Goal: Transaction & Acquisition: Purchase product/service

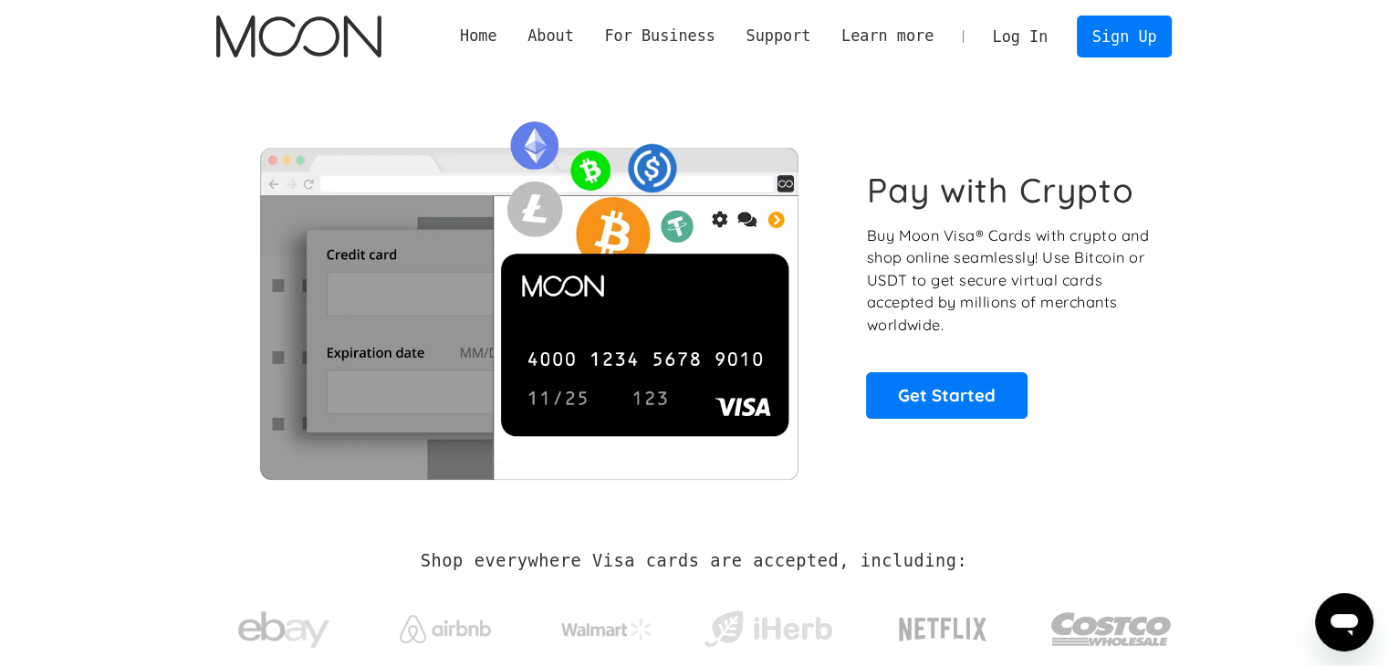
click at [1039, 36] on link "Log In" at bounding box center [1021, 36] width 86 height 40
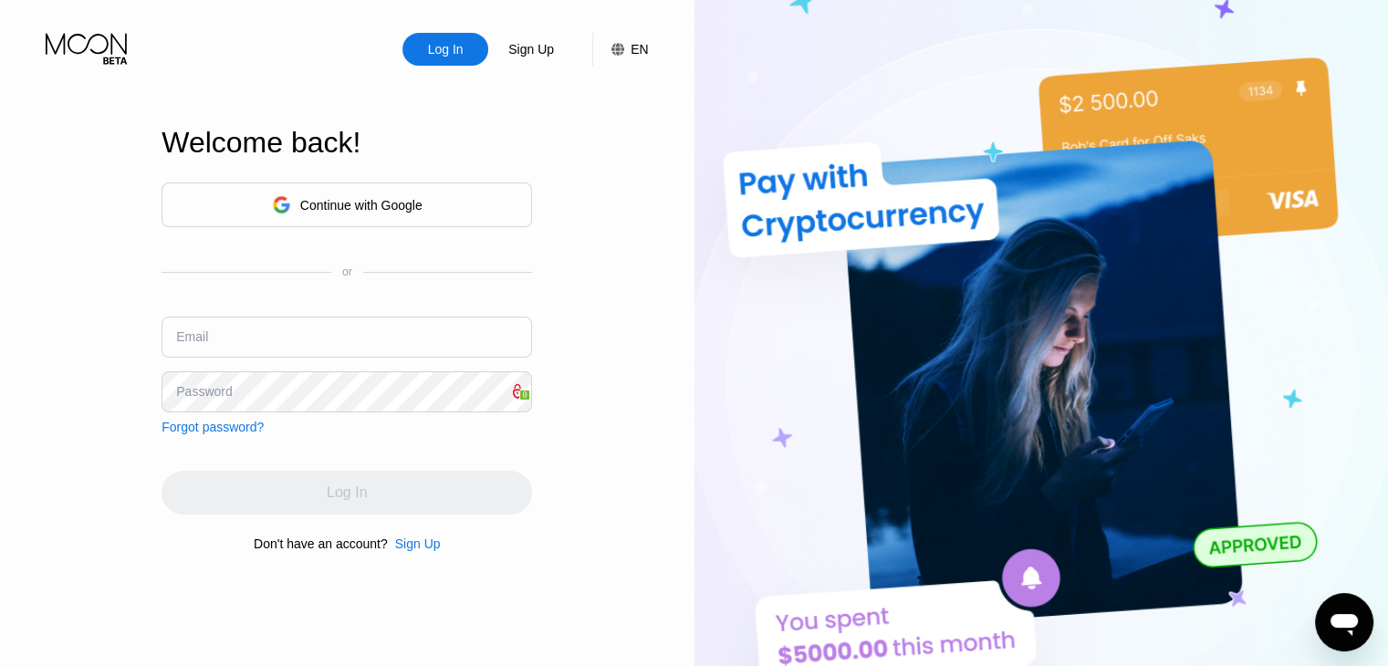
click at [414, 211] on div "Continue with Google" at bounding box center [347, 205] width 151 height 28
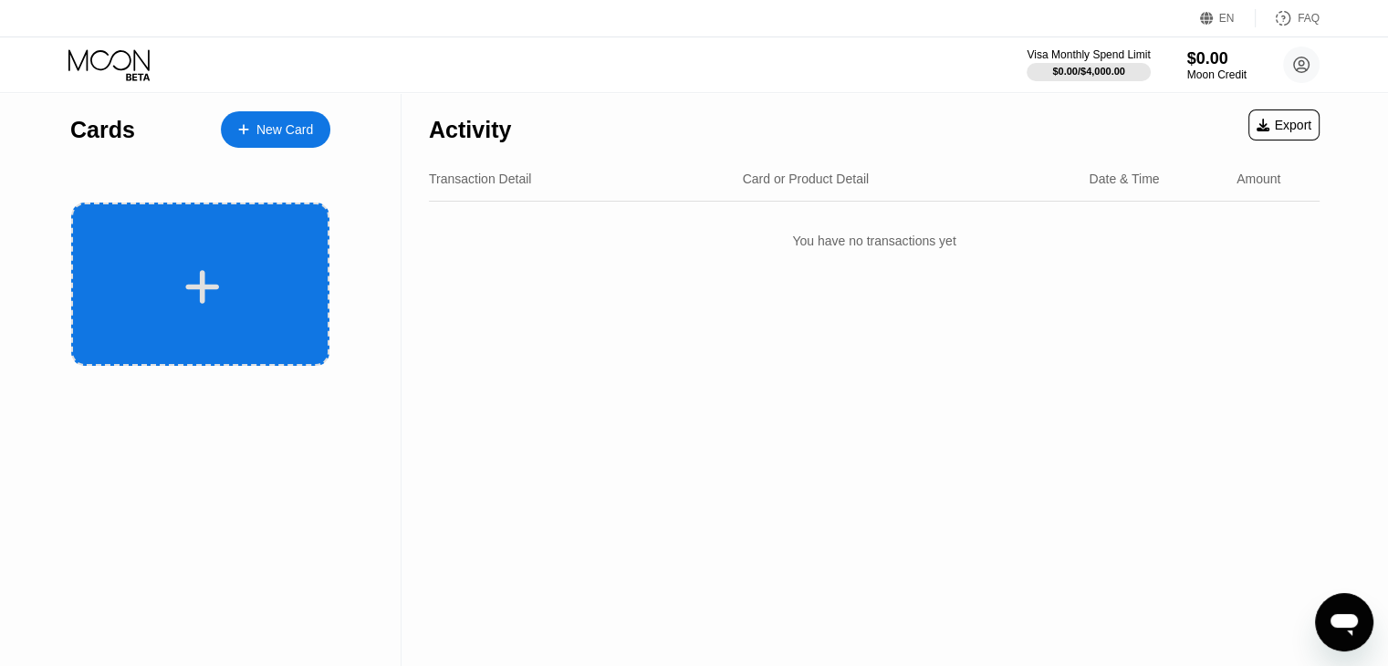
click at [225, 301] on div at bounding box center [202, 287] width 226 height 41
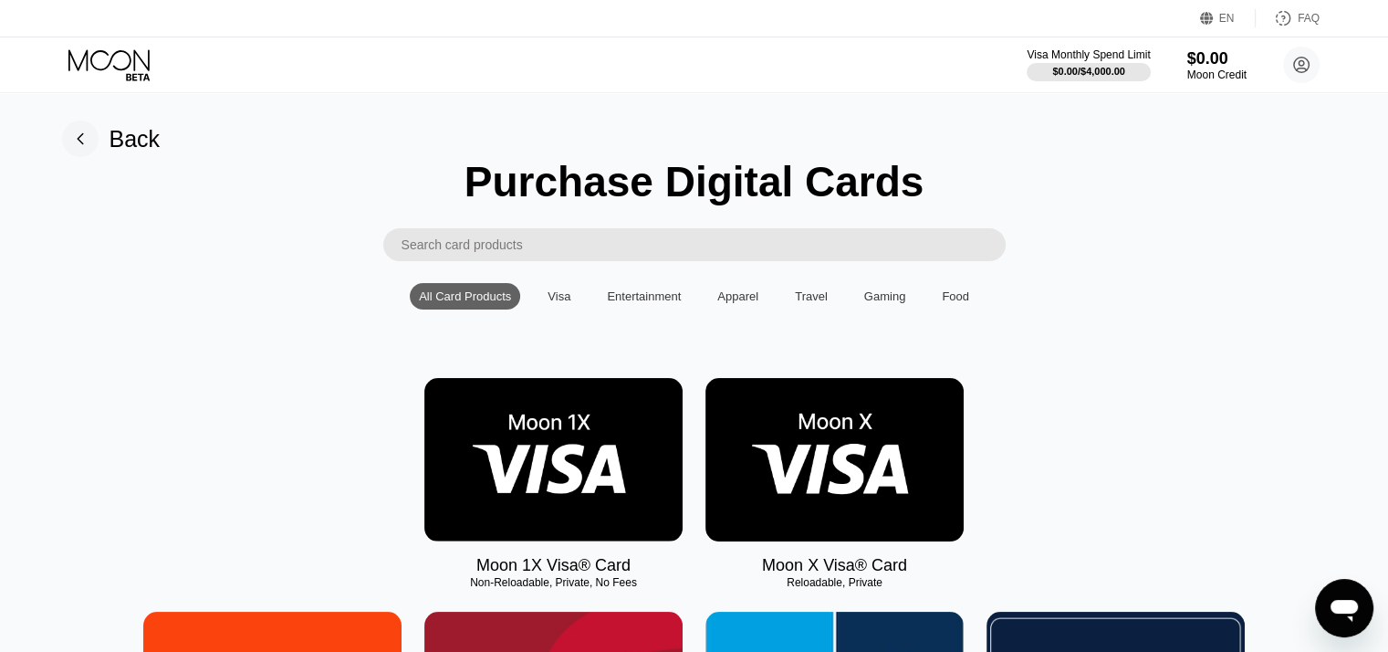
scroll to position [183, 0]
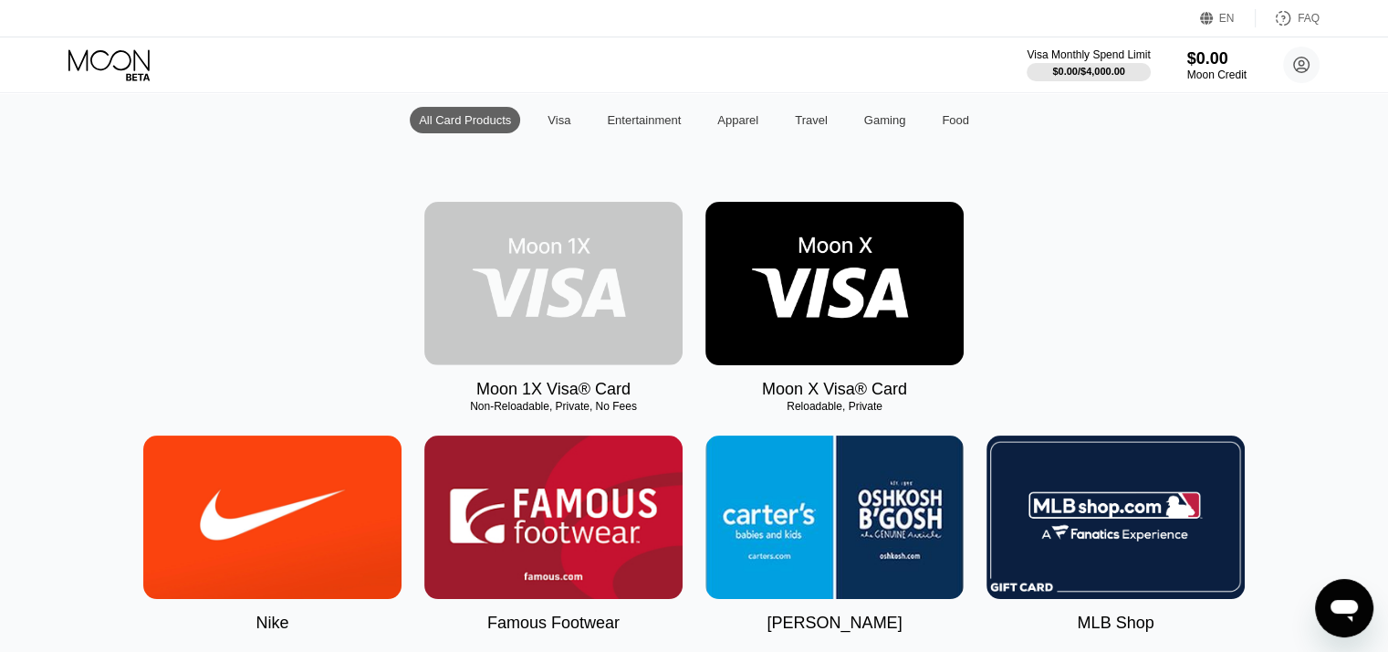
click at [547, 300] on img at bounding box center [553, 283] width 258 height 163
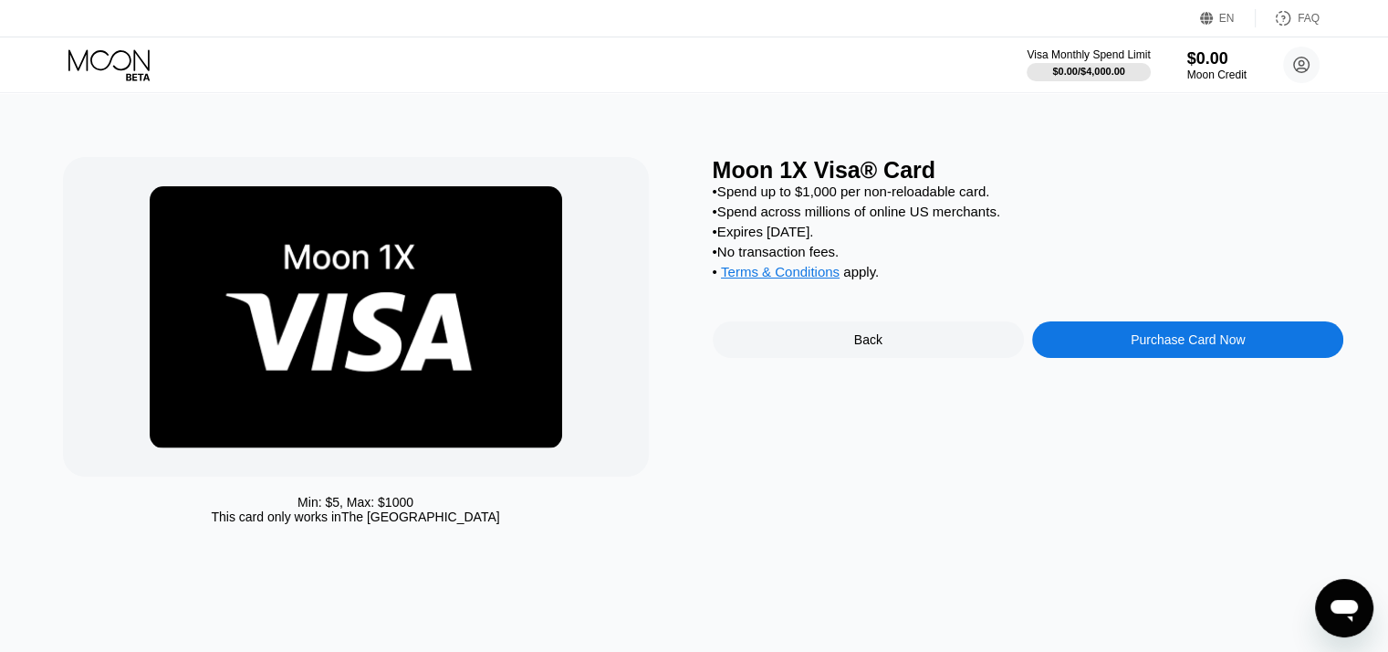
click at [1146, 347] on div "Purchase Card Now" at bounding box center [1188, 339] width 114 height 15
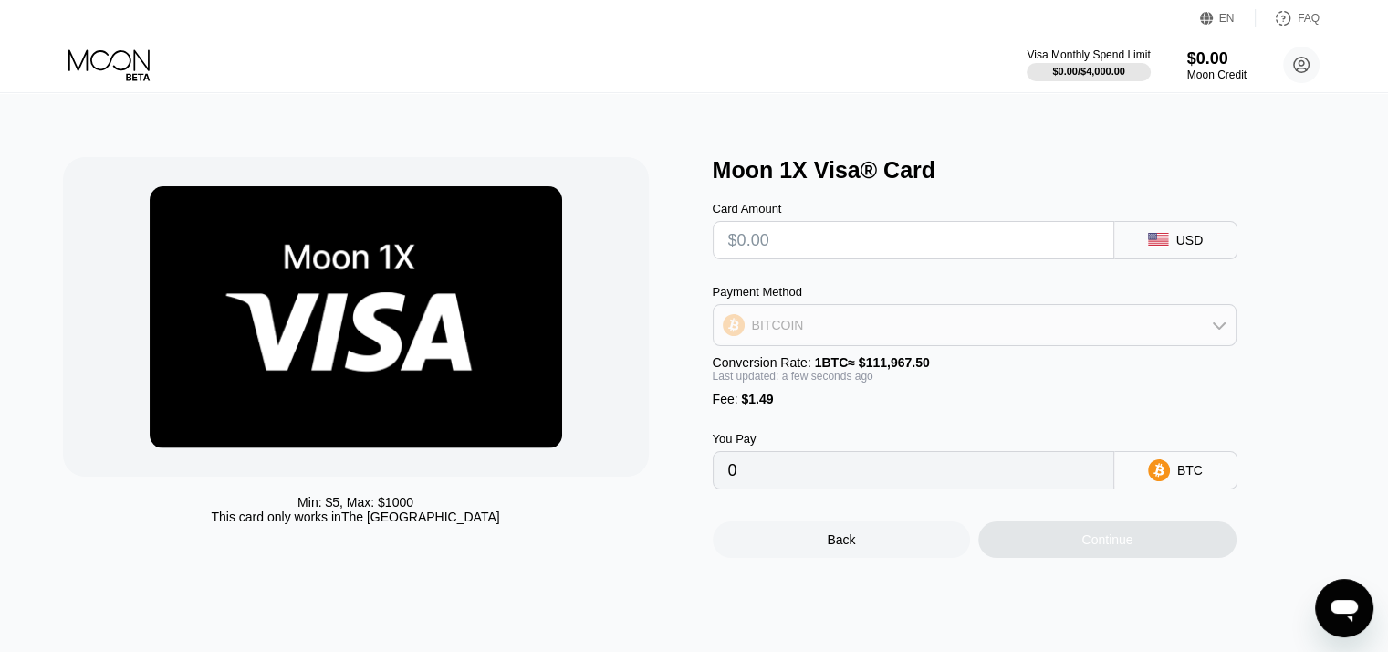
click at [1222, 329] on icon at bounding box center [1219, 325] width 15 height 15
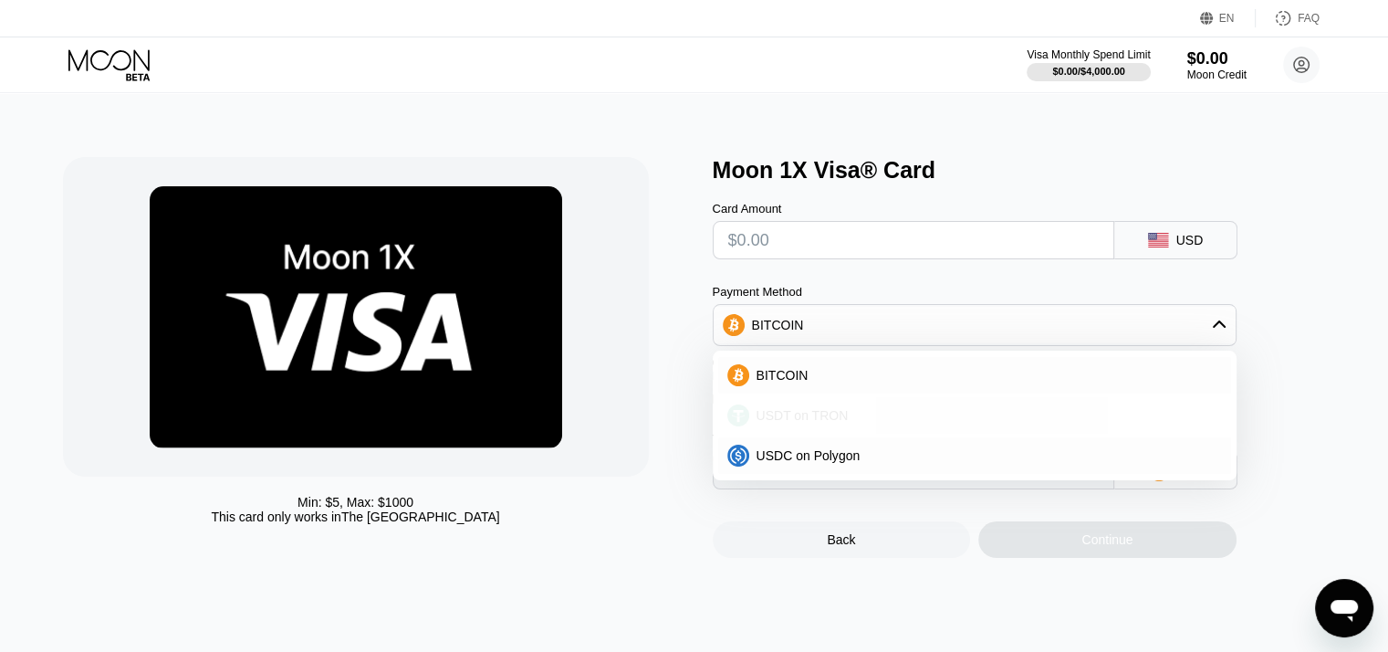
click at [822, 423] on span "USDT on TRON" at bounding box center [803, 415] width 92 height 15
type input "0.00"
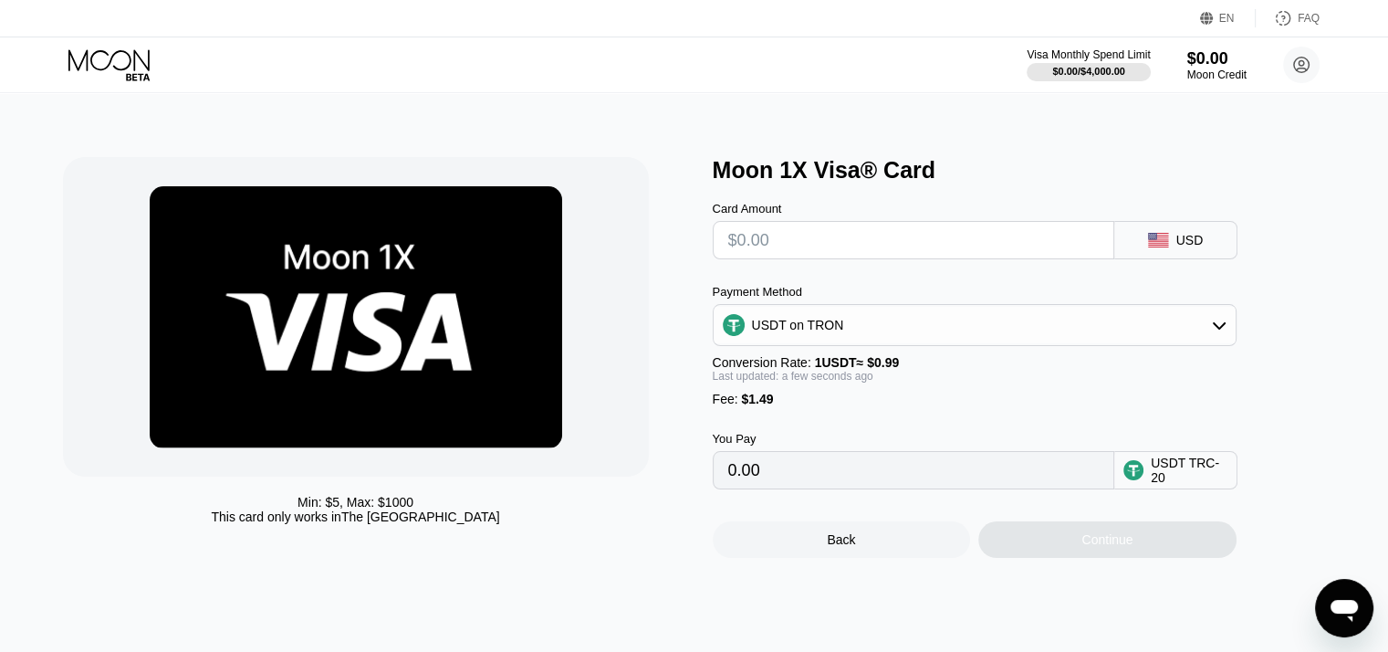
click at [784, 256] on input "text" at bounding box center [913, 240] width 371 height 37
type input "$1"
type input "2.52"
type input "$10"
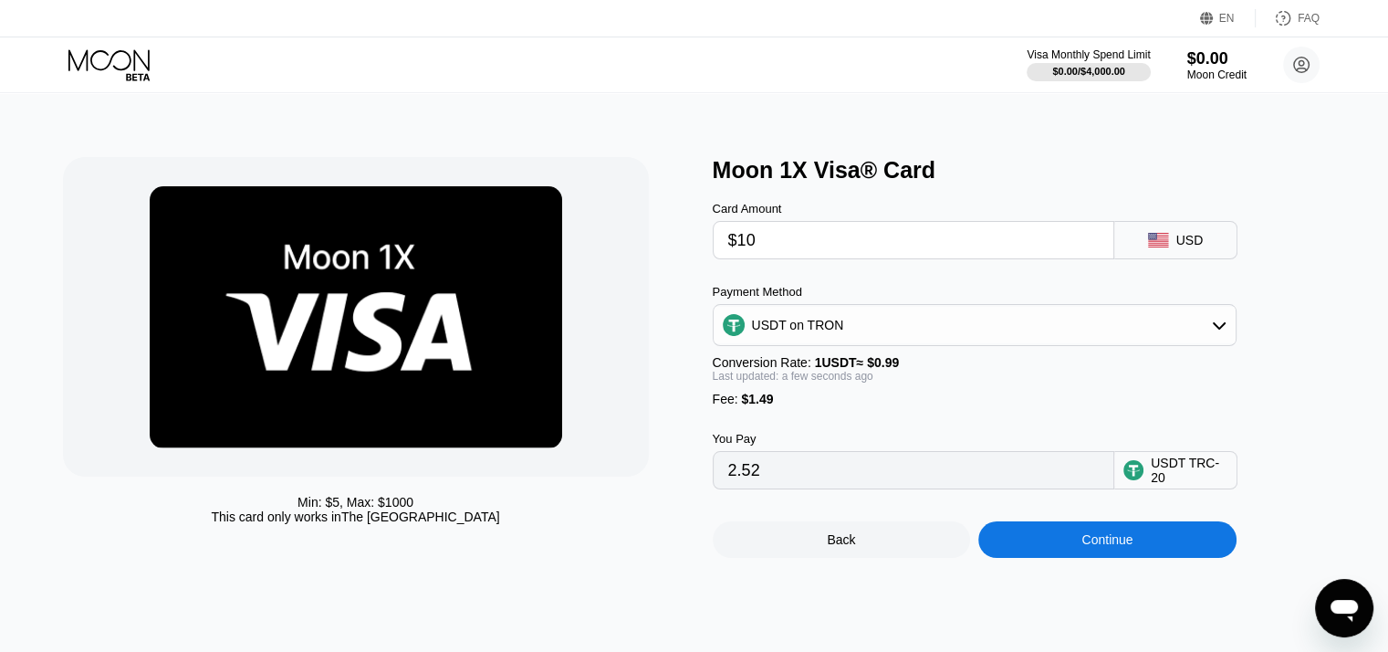
type input "11.61"
type input "$10"
click at [653, 381] on div "Min: $ 5 , Max: $ 1000 This card only works in The United States" at bounding box center [379, 357] width 632 height 401
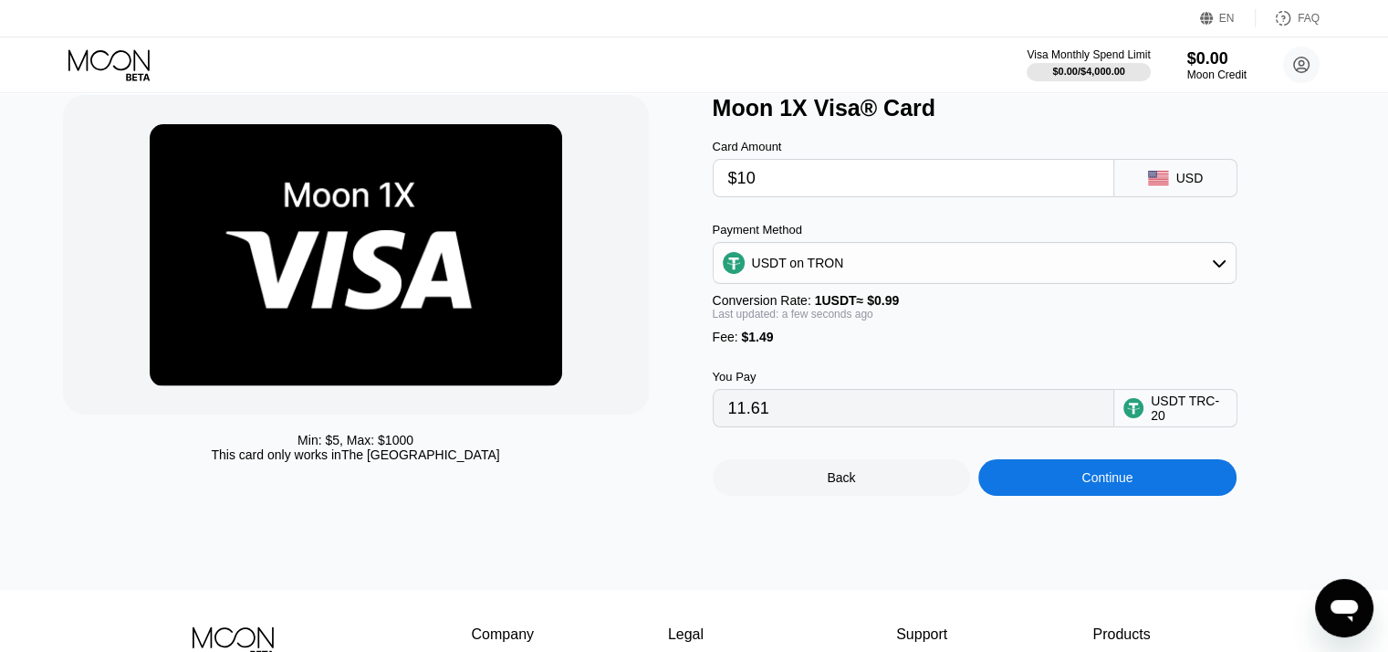
scroll to position [91, 0]
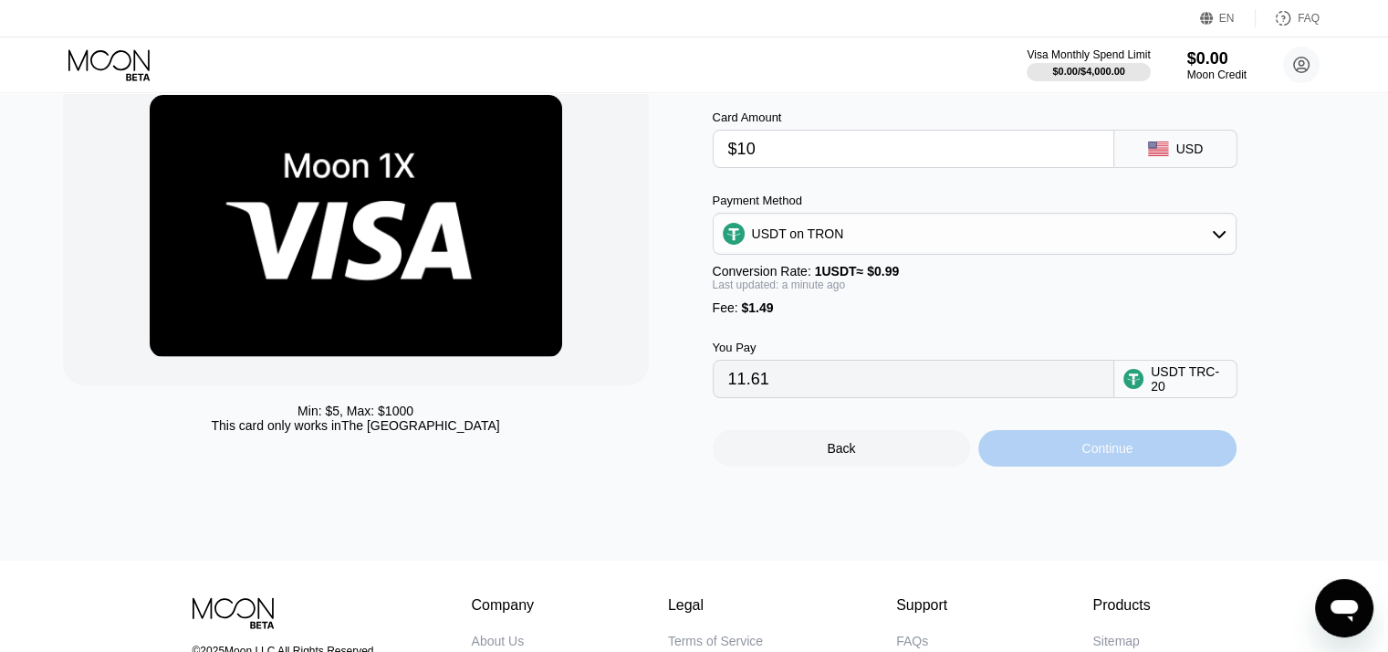
click at [1066, 466] on div "Continue" at bounding box center [1107, 448] width 258 height 37
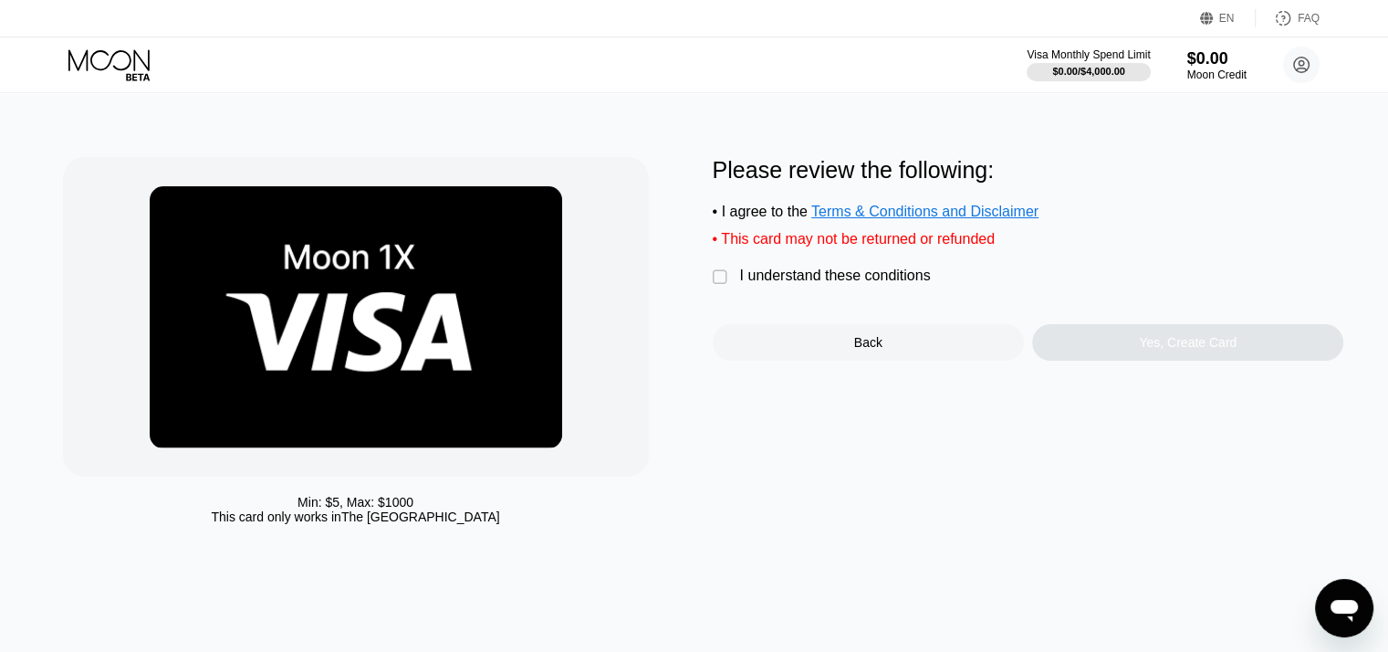
click at [716, 287] on div "" at bounding box center [722, 277] width 18 height 18
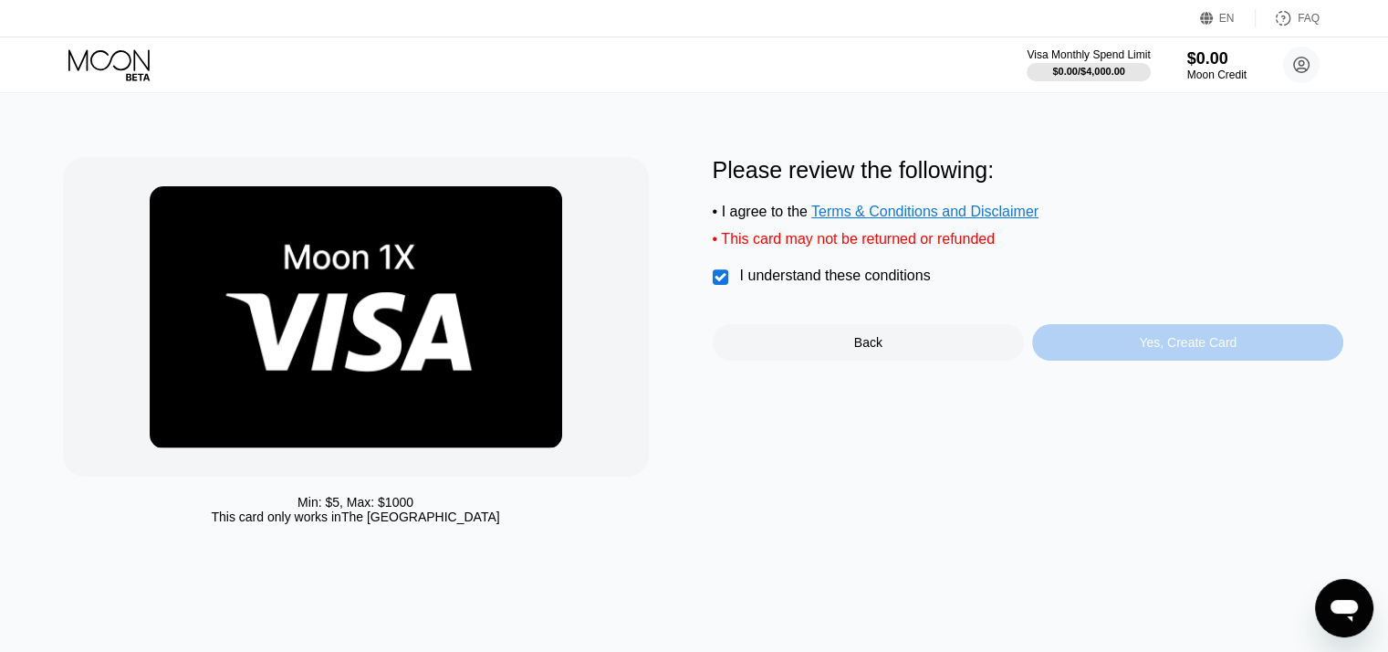
click at [1144, 350] on div "Yes, Create Card" at bounding box center [1188, 342] width 98 height 15
click at [1108, 359] on div "Yes, Create Card" at bounding box center [1187, 342] width 311 height 37
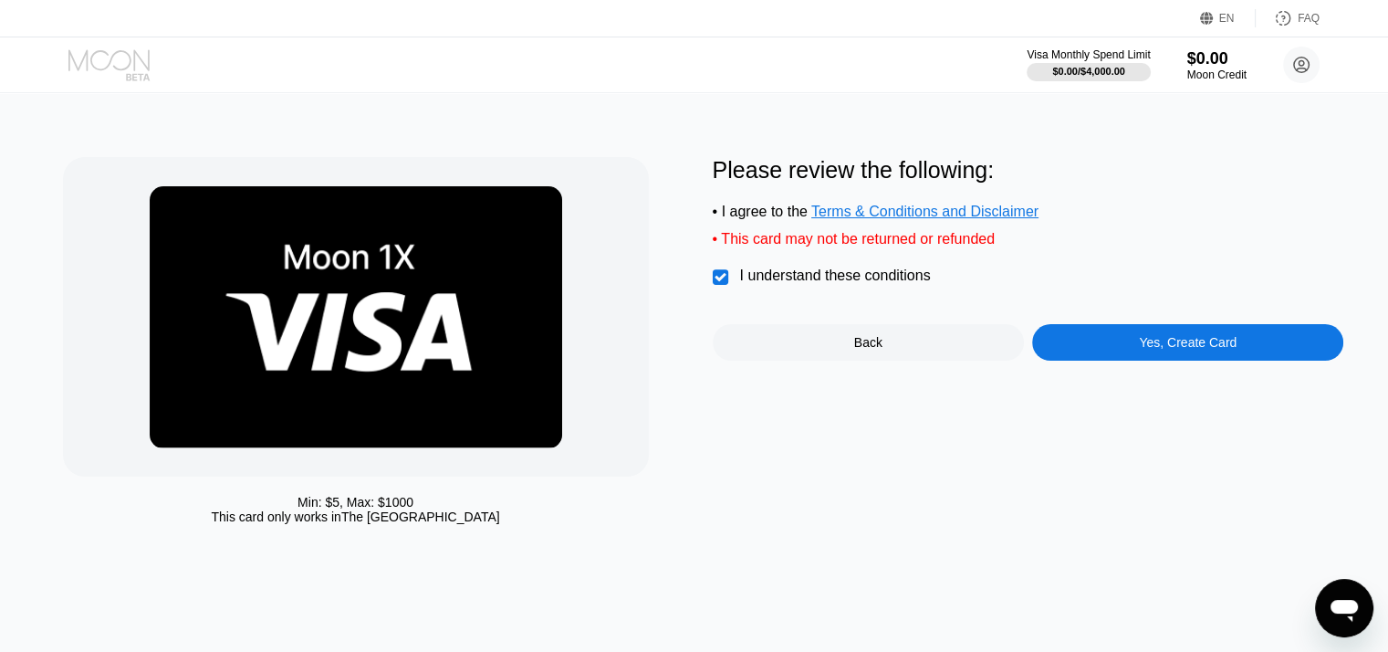
click at [120, 67] on icon at bounding box center [110, 65] width 85 height 32
